Goal: Information Seeking & Learning: Learn about a topic

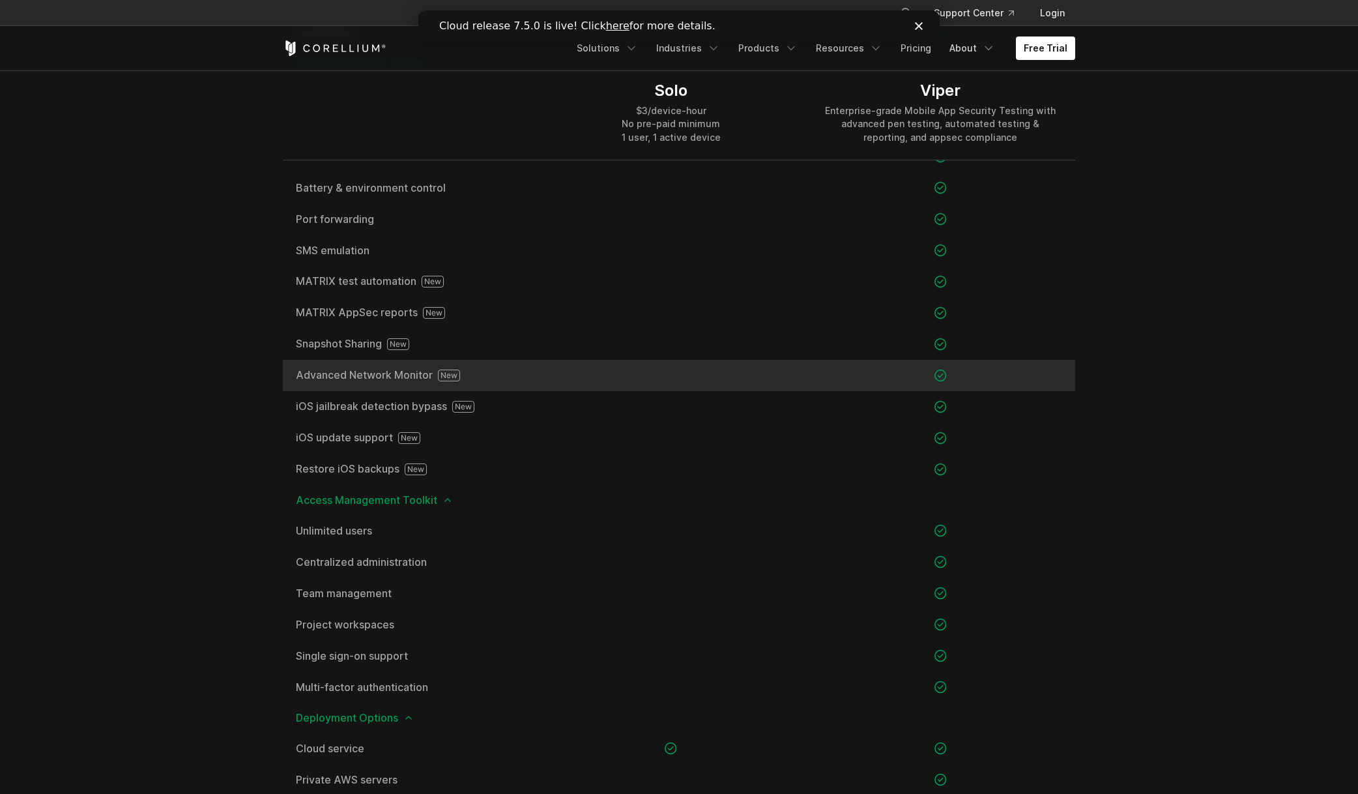
scroll to position [1400, 0]
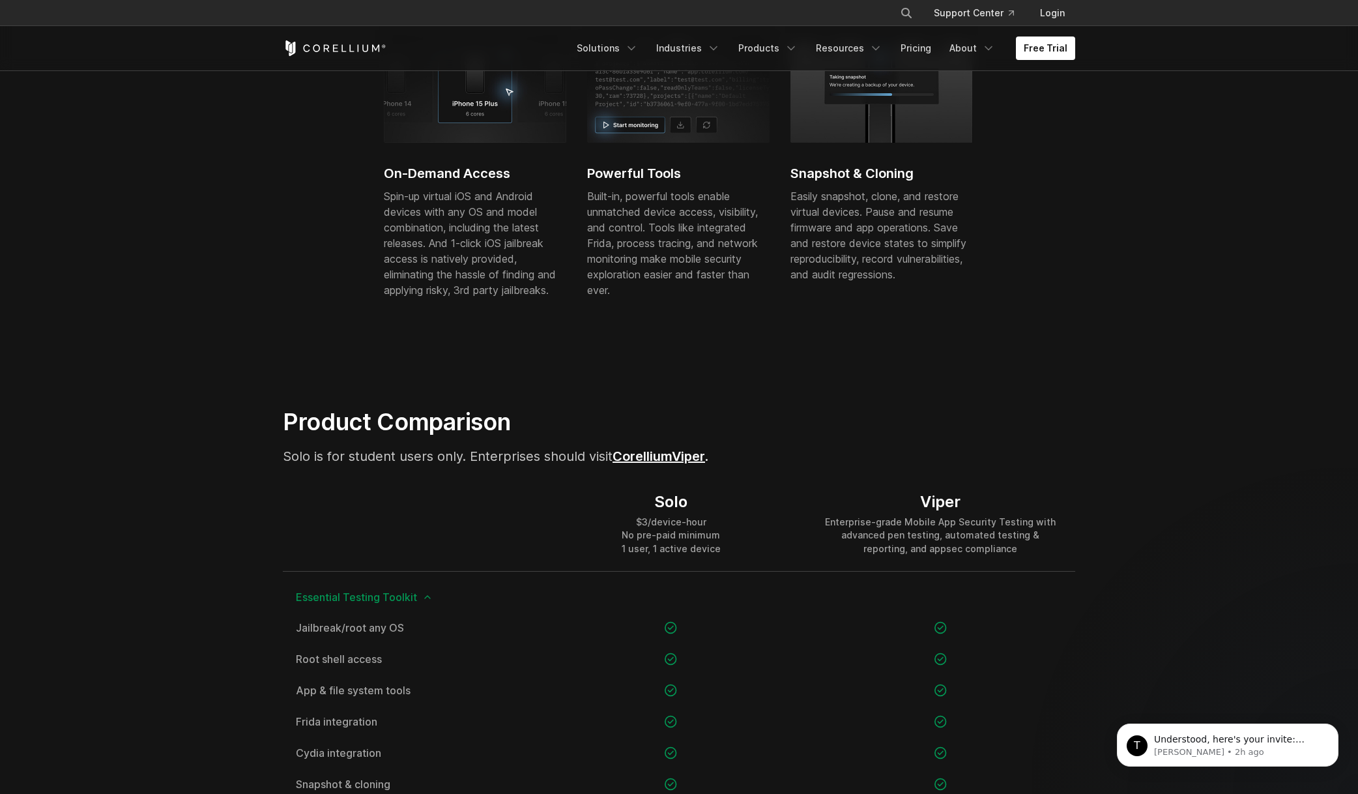
click at [1117, 228] on section "Capabilities On-Demand Access Spin-up virtual iOS and Android devices with any …" at bounding box center [679, 152] width 1358 height 428
